Goal: Navigation & Orientation: Go to known website

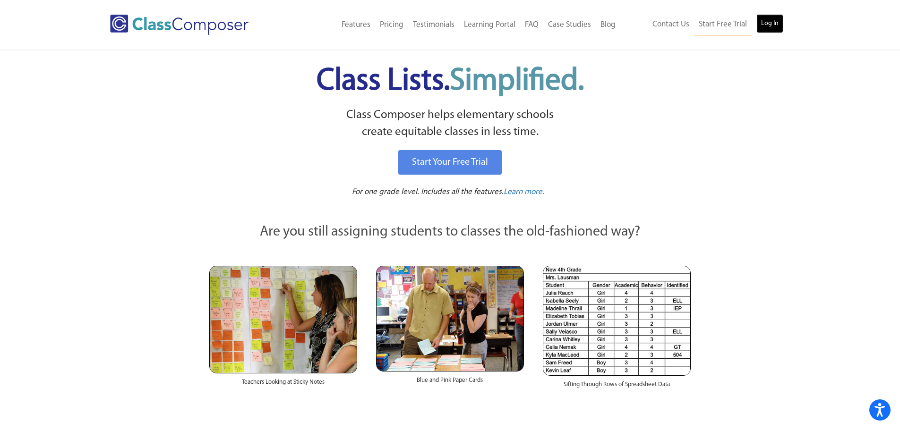
click at [772, 23] on link "Log In" at bounding box center [769, 23] width 27 height 19
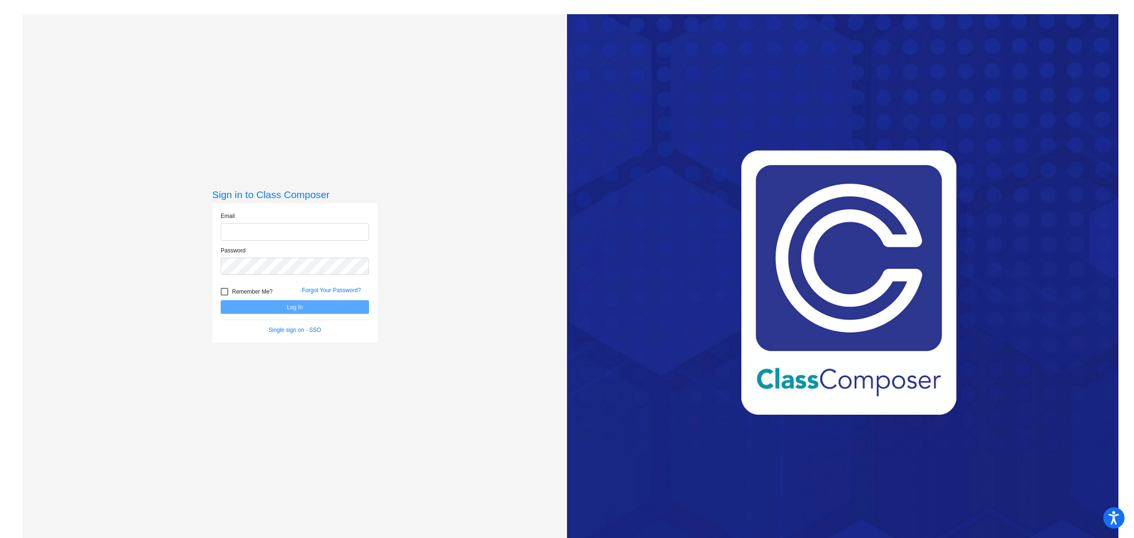
type input "[EMAIL_ADDRESS][DOMAIN_NAME]"
click at [289, 307] on button "Log In" at bounding box center [295, 307] width 148 height 14
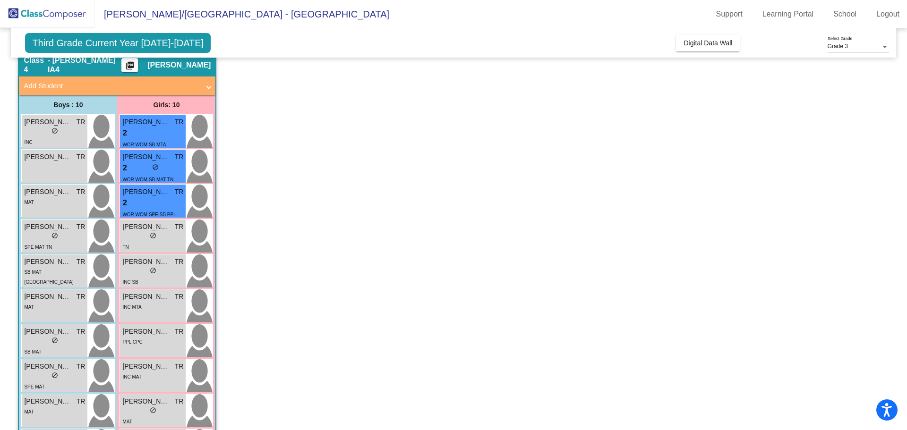
scroll to position [85, 0]
